Goal: Transaction & Acquisition: Purchase product/service

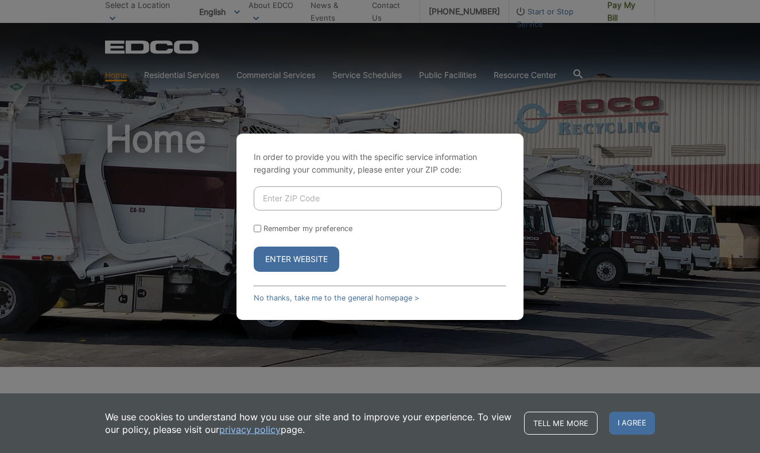
click at [289, 203] on input "Enter ZIP Code" at bounding box center [378, 199] width 248 height 24
type input "92025"
click at [370, 237] on form "92025 Remember my preference Enter Website" at bounding box center [380, 230] width 253 height 86
click at [308, 262] on button "Enter Website" at bounding box center [297, 259] width 86 height 25
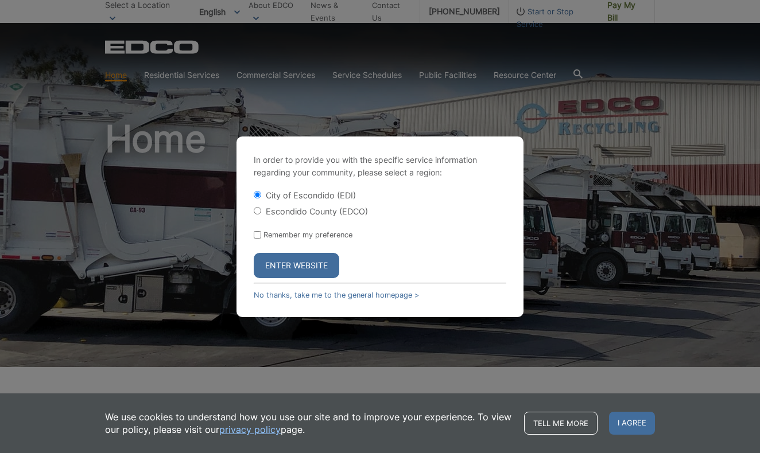
click at [258, 214] on input "Escondido County (EDCO)" at bounding box center [257, 210] width 7 height 7
radio input "true"
click at [310, 264] on button "Enter Website" at bounding box center [297, 265] width 86 height 25
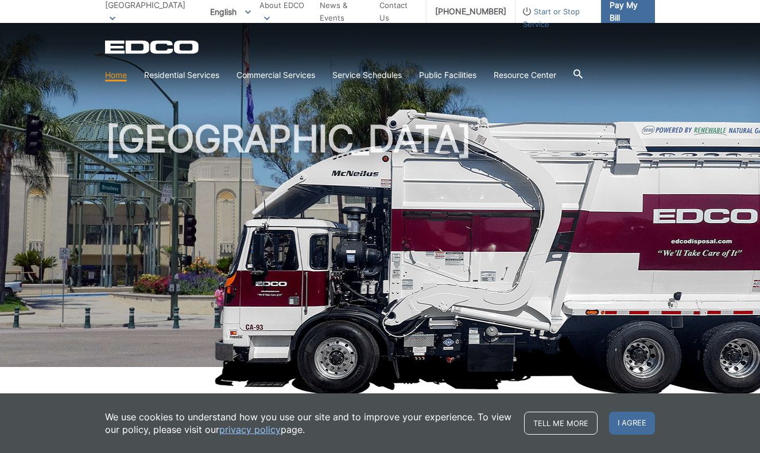
click at [610, 13] on span "Pay My Bill" at bounding box center [628, 11] width 36 height 25
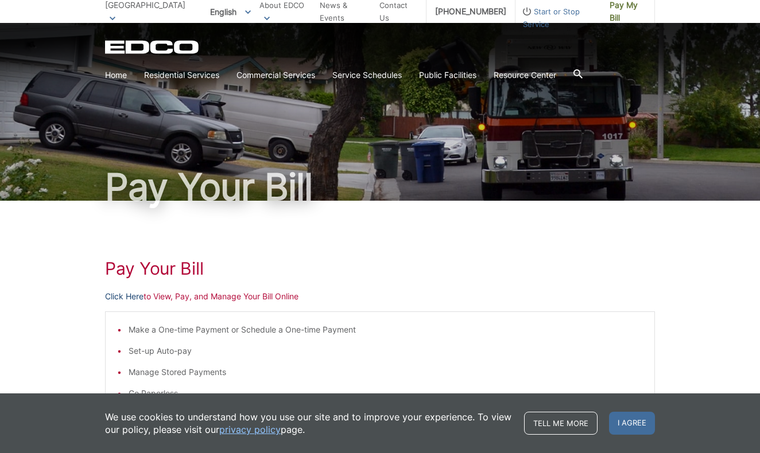
click at [133, 295] on link "Click Here" at bounding box center [124, 296] width 38 height 13
